Goal: Task Accomplishment & Management: Manage account settings

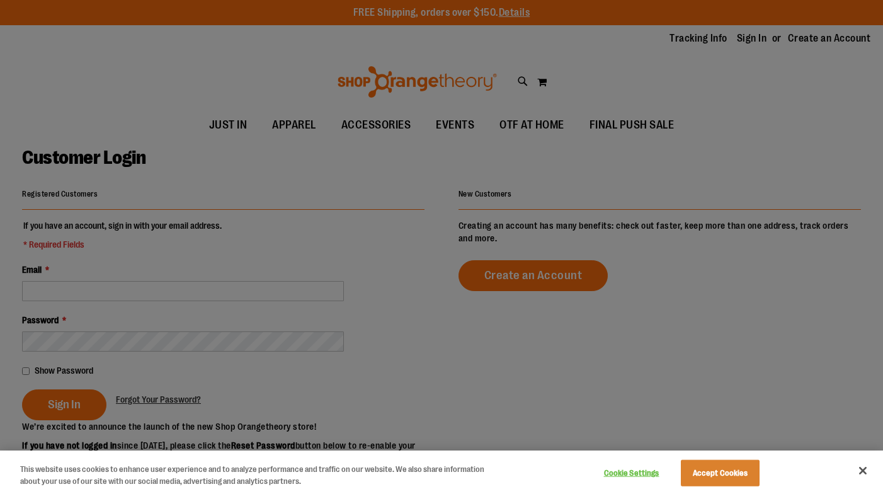
click at [644, 479] on button "Cookie Settings" at bounding box center [631, 473] width 79 height 25
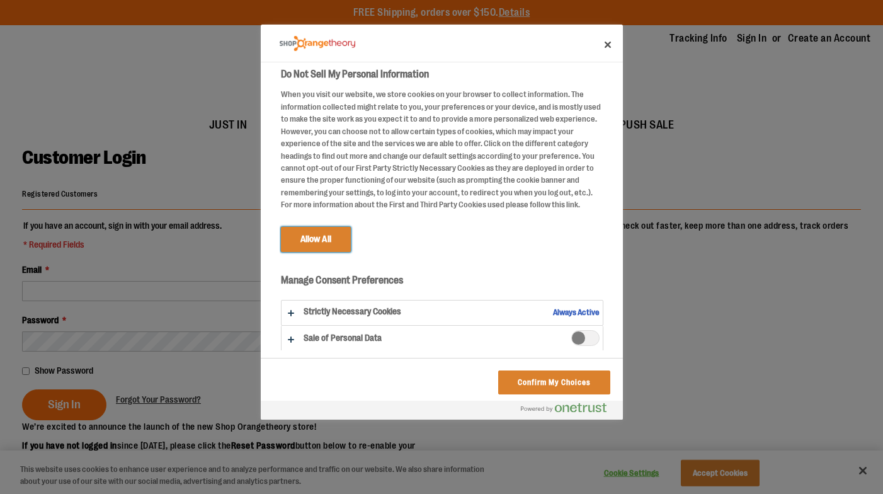
scroll to position [2, 0]
click at [533, 380] on button "Confirm My Choices" at bounding box center [554, 382] width 112 height 24
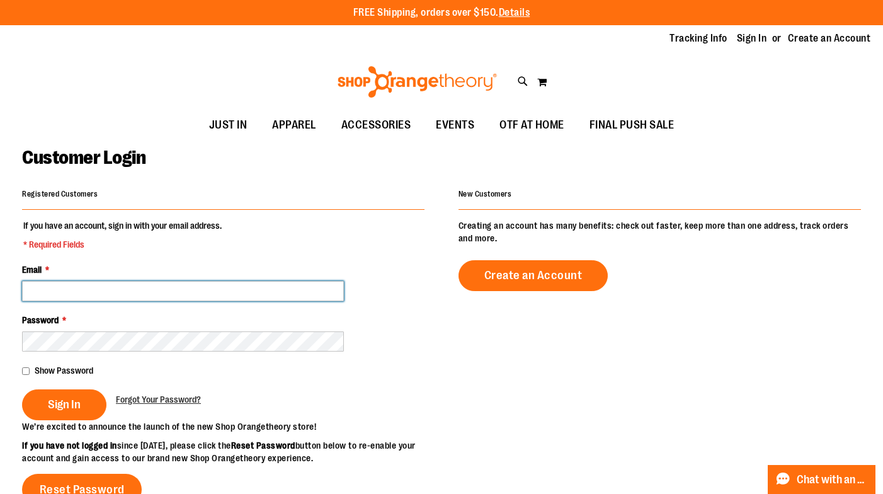
type input "*"
type input "**********"
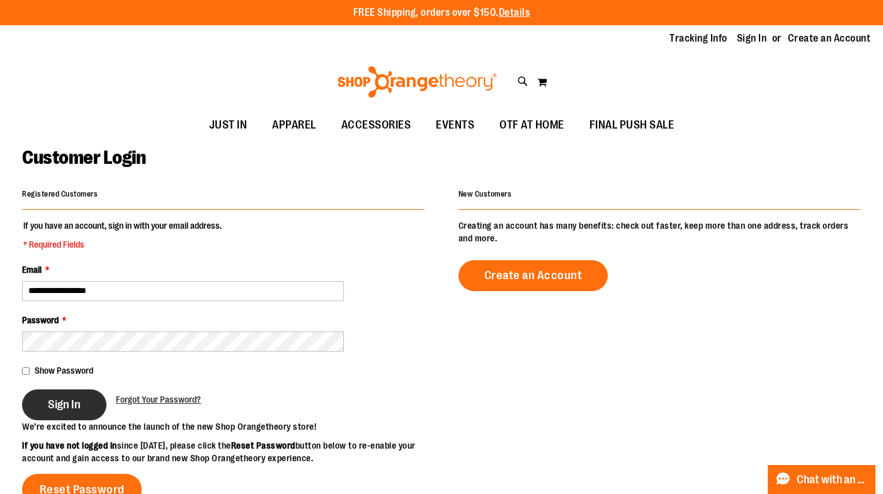
click at [52, 398] on span "Sign In" at bounding box center [64, 405] width 33 height 14
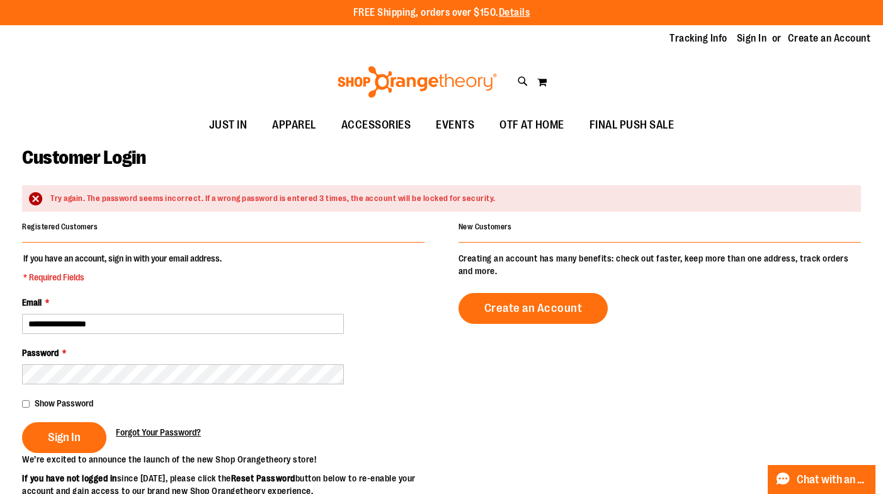
click at [155, 430] on span "Forgot Your Password?" at bounding box center [158, 432] width 85 height 10
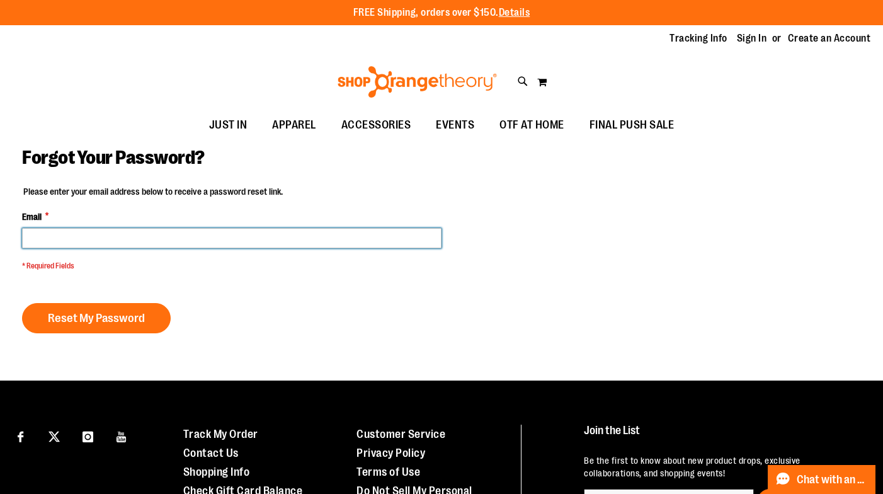
click at [114, 243] on input "Email *" at bounding box center [232, 238] width 420 height 20
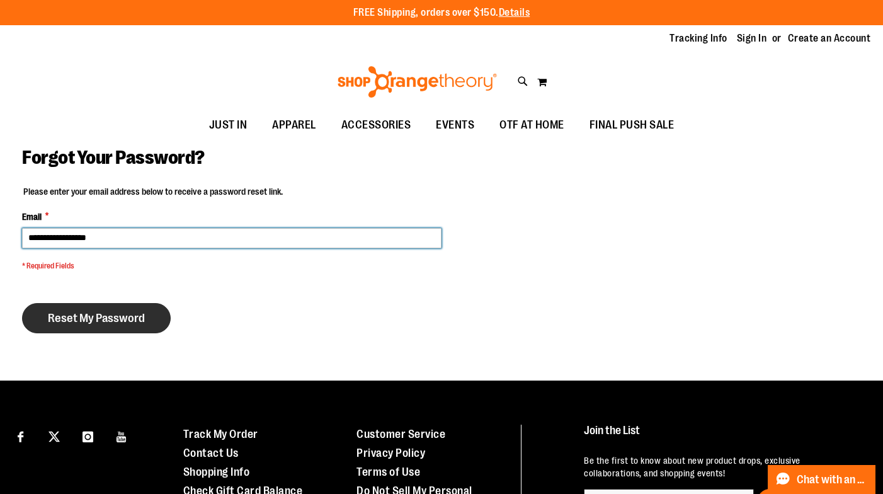
type input "**********"
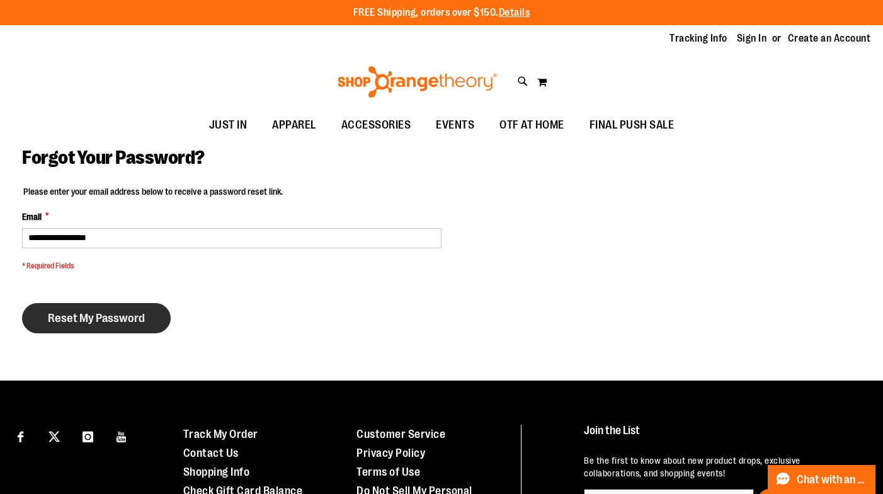
click at [97, 308] on button "Reset My Password" at bounding box center [96, 318] width 149 height 30
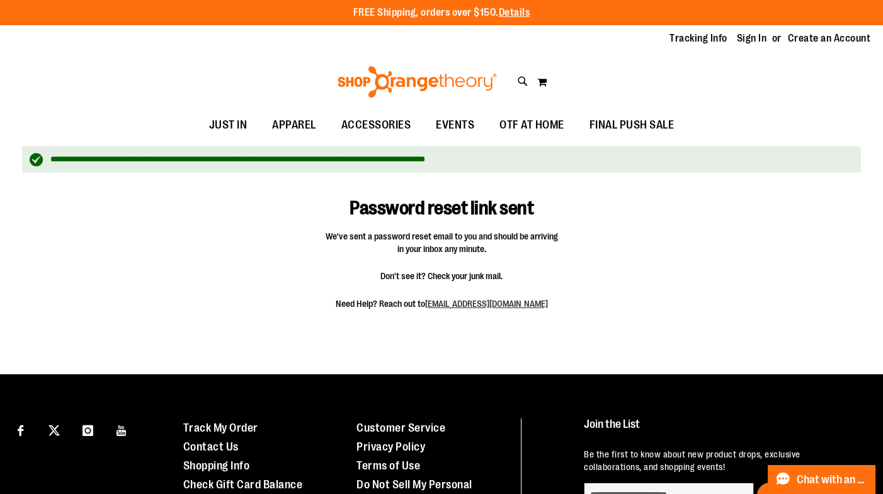
click at [472, 277] on span "Don't see it? Check your junk mail." at bounding box center [441, 276] width 233 height 13
click at [756, 39] on link "Sign In" at bounding box center [752, 39] width 30 height 14
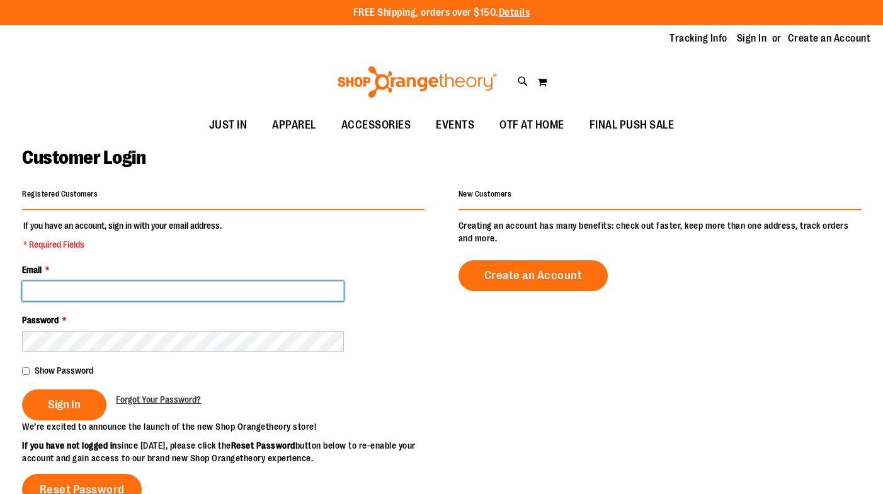
click at [168, 291] on input "Email *" at bounding box center [183, 291] width 322 height 20
type input "*"
type input "**********"
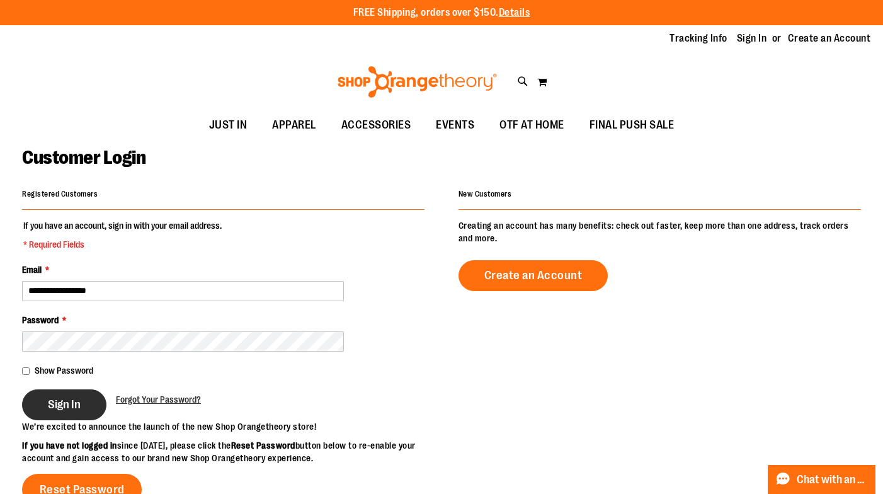
click at [51, 402] on span "Sign In" at bounding box center [64, 405] width 33 height 14
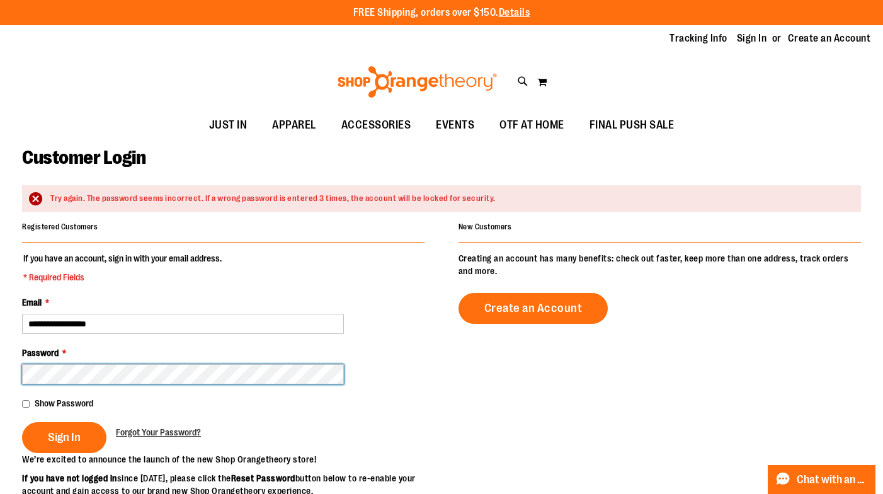
click at [64, 436] on button "Sign In" at bounding box center [64, 437] width 84 height 31
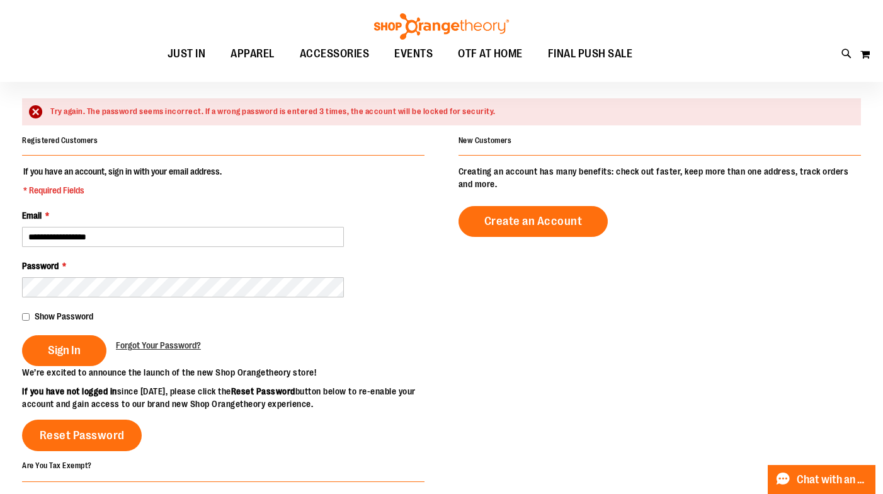
scroll to position [89, 0]
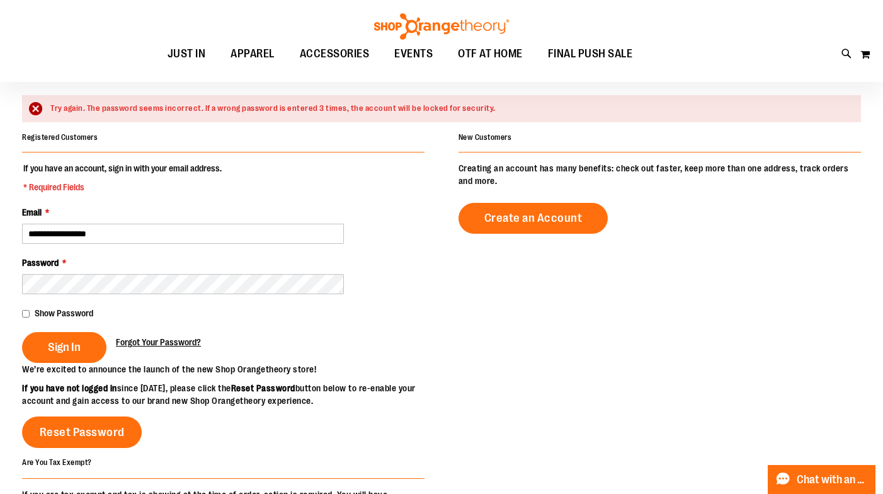
click at [138, 343] on span "Forgot Your Password?" at bounding box center [158, 342] width 85 height 10
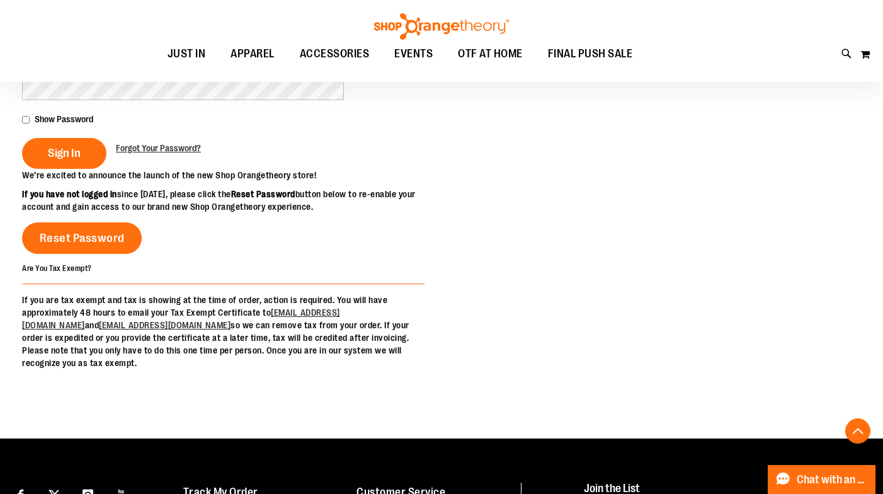
scroll to position [230, 0]
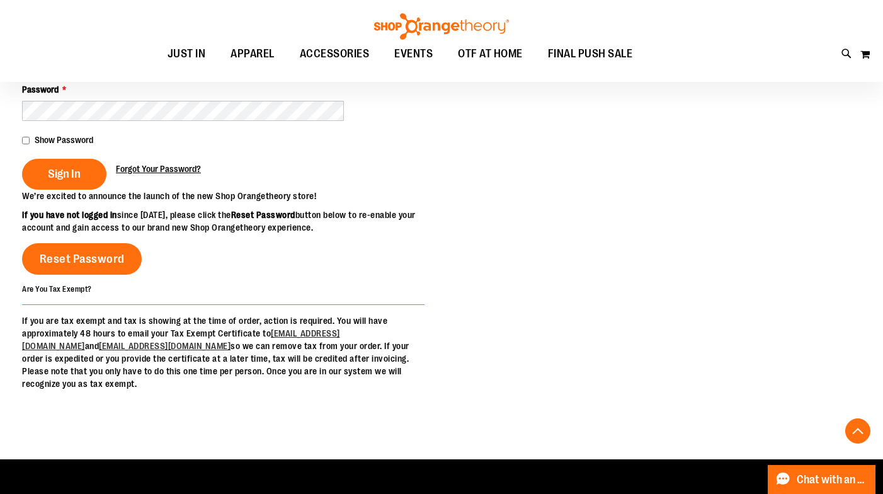
click at [146, 165] on span "Forgot Your Password?" at bounding box center [158, 169] width 85 height 10
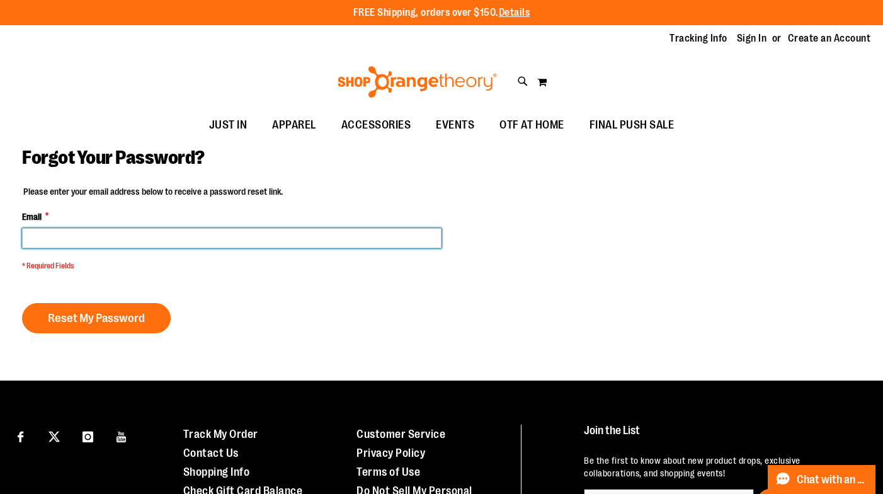
click at [189, 236] on input "Email *" at bounding box center [232, 238] width 420 height 20
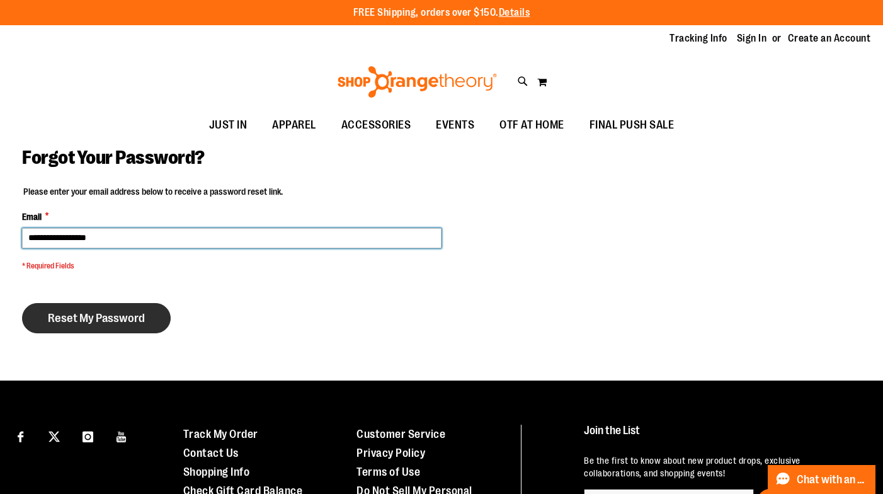
type input "**********"
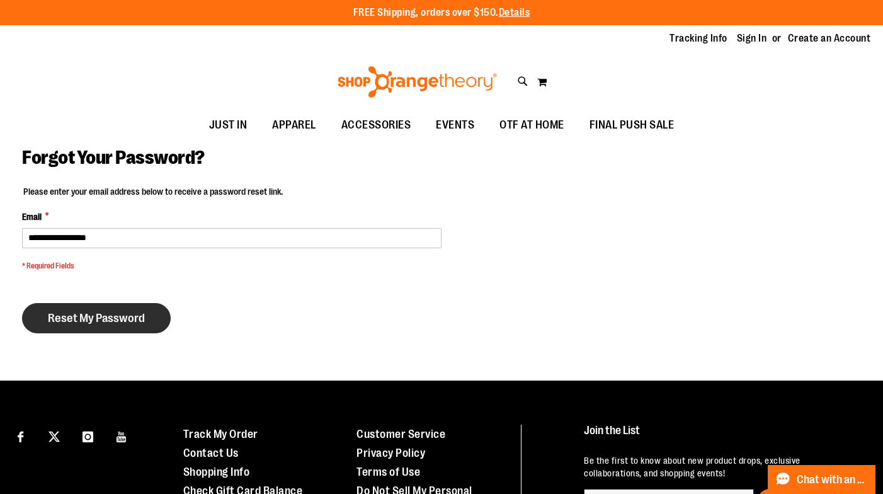
click at [118, 312] on span "Reset My Password" at bounding box center [96, 318] width 97 height 14
